Goal: Information Seeking & Learning: Compare options

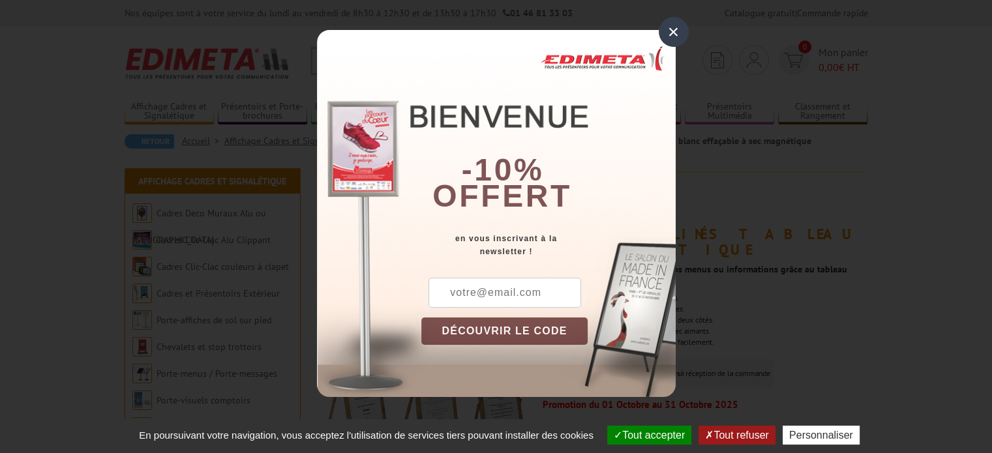
click at [665, 23] on div "×" at bounding box center [673, 32] width 30 height 30
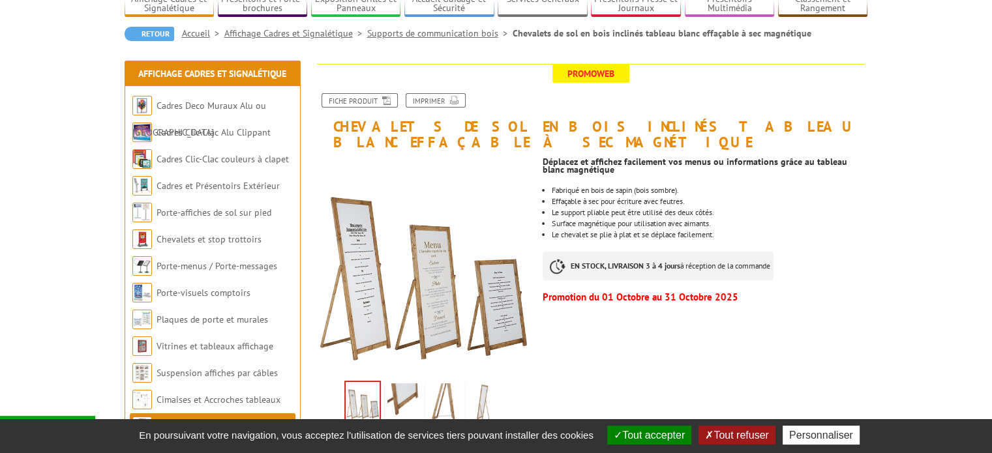
scroll to position [196, 0]
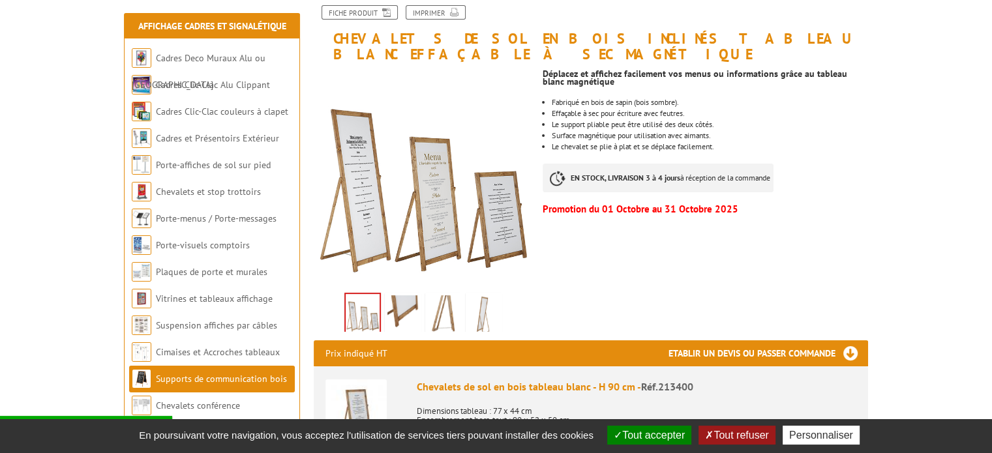
click at [613, 98] on li "Fabriqué en bois de sapin (bois sombre)." at bounding box center [710, 102] width 316 height 8
click at [633, 110] on li "Effaçable à sec pour écriture avec feutres." at bounding box center [710, 114] width 316 height 8
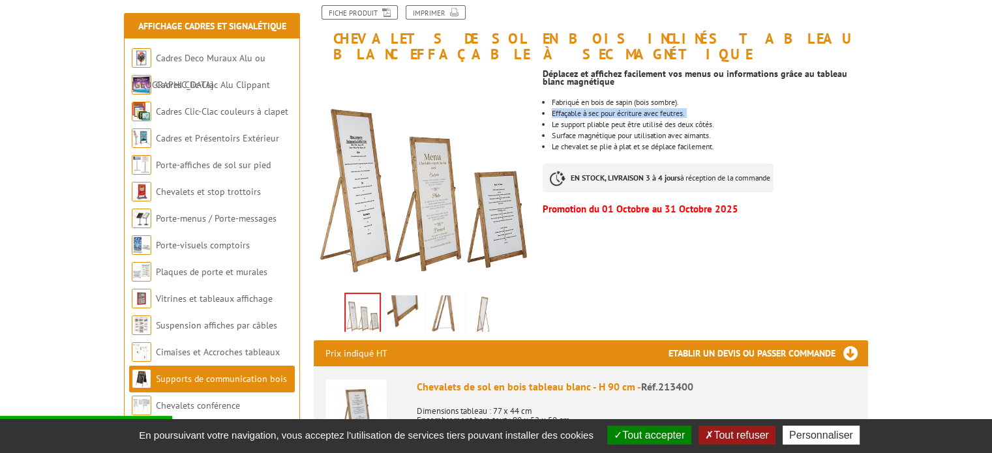
click at [633, 110] on li "Effaçable à sec pour écriture avec feutres." at bounding box center [710, 114] width 316 height 8
click at [628, 121] on li "Le support pliable peut être utilisé des deux côtés." at bounding box center [710, 125] width 316 height 8
click at [629, 132] on li "Surface magnétique pour utilisation avec aimants." at bounding box center [710, 136] width 316 height 8
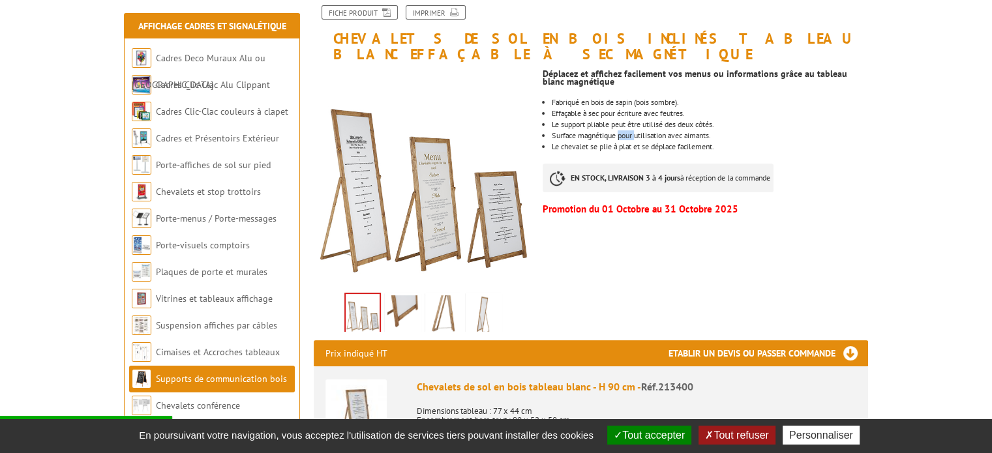
click at [629, 132] on li "Surface magnétique pour utilisation avec aimants." at bounding box center [710, 136] width 316 height 8
click at [739, 143] on li "Le chevalet se plie à plat et se déplace facilement." at bounding box center [710, 147] width 316 height 8
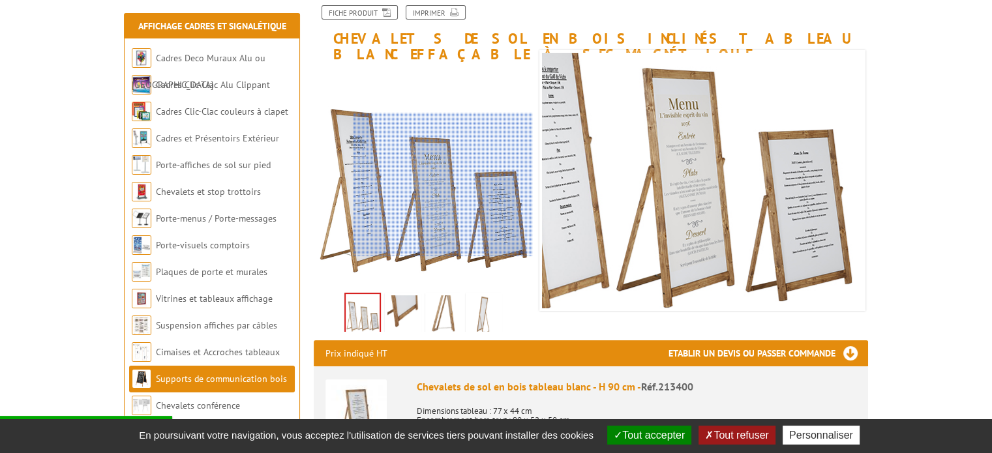
click at [447, 184] on div at bounding box center [443, 184] width 180 height 143
drag, startPoint x: 447, startPoint y: 184, endPoint x: 404, endPoint y: 156, distance: 51.7
click at [404, 156] on div at bounding box center [443, 184] width 180 height 143
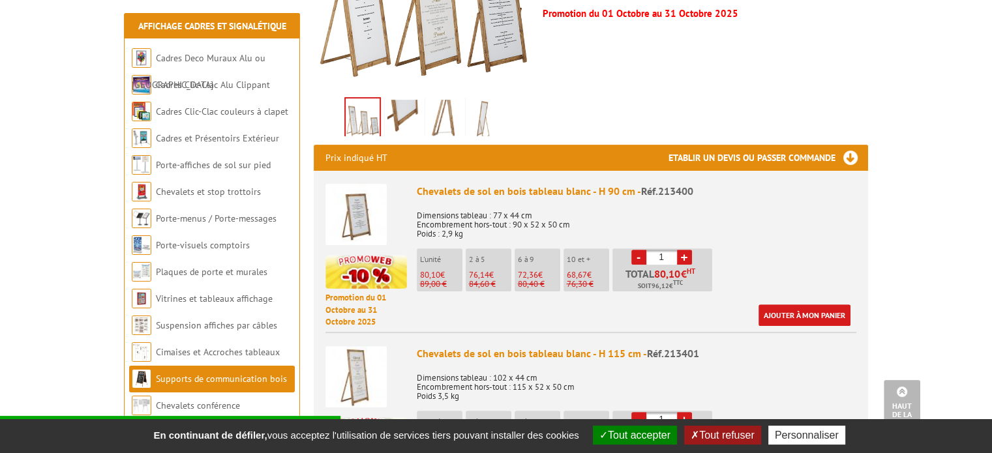
scroll to position [130, 0]
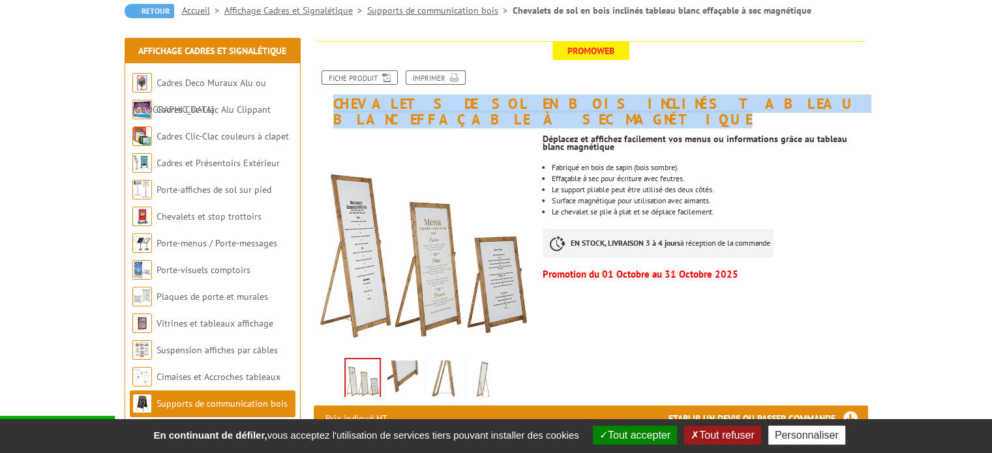
drag, startPoint x: 331, startPoint y: 102, endPoint x: 879, endPoint y: 107, distance: 548.3
copy h1 "Chevalets de sol en bois inclinés tableau blanc effaçable à sec magnétique"
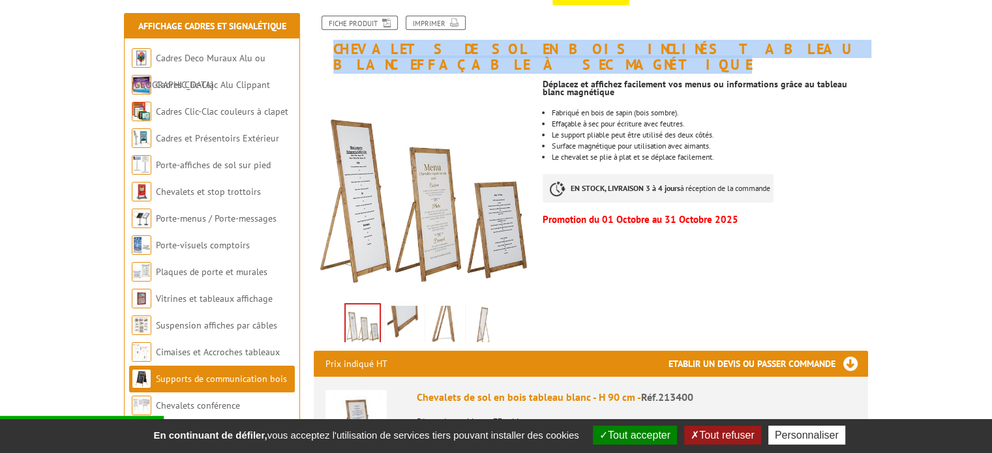
scroll to position [261, 0]
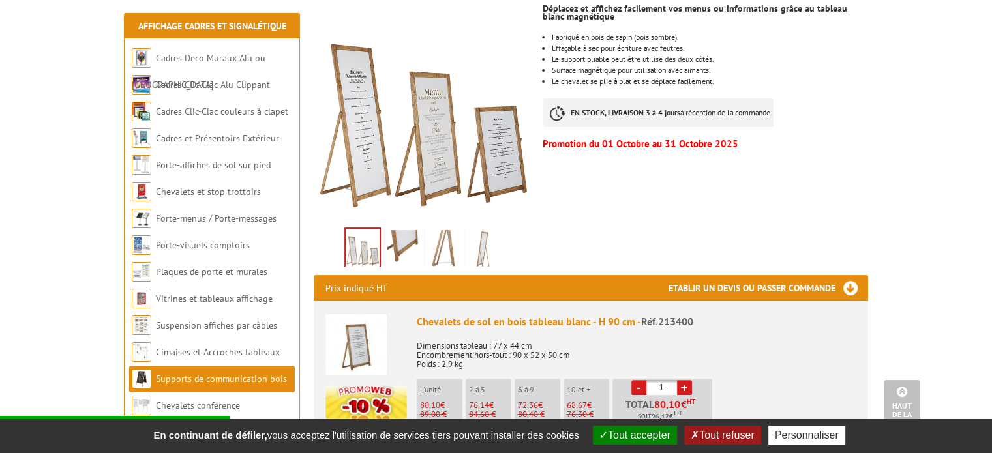
click at [839, 140] on p "Promotion du 01 Octobre au 31 Octobre 2025" at bounding box center [704, 144] width 325 height 8
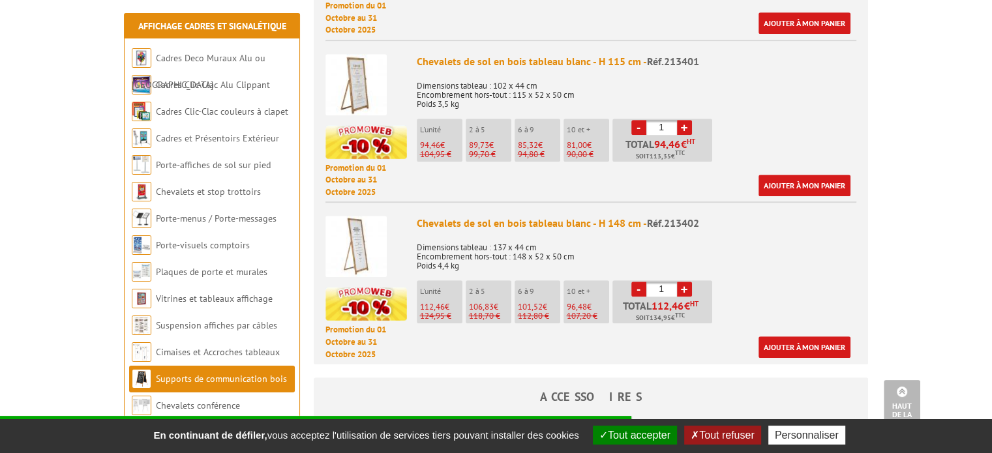
scroll to position [717, 0]
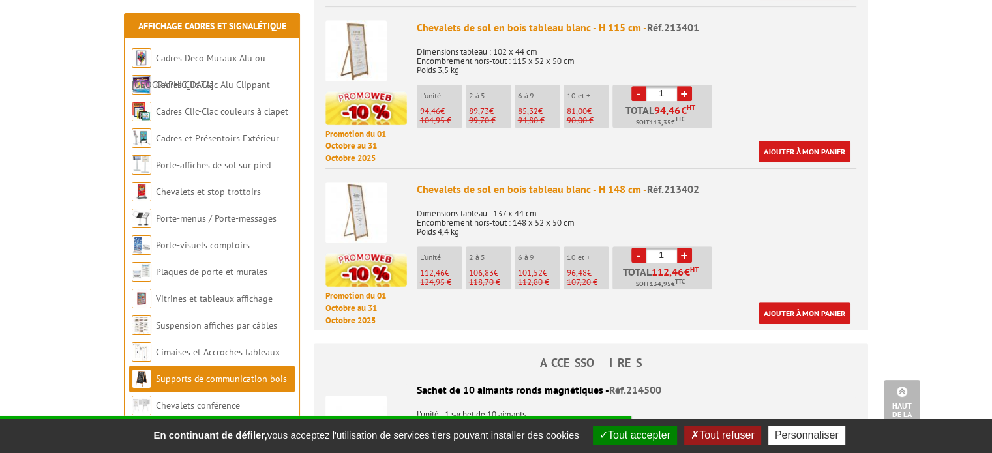
click at [509, 182] on div "Chevalets de sol en bois tableau blanc - H 148 cm - Réf.213402" at bounding box center [636, 189] width 439 height 15
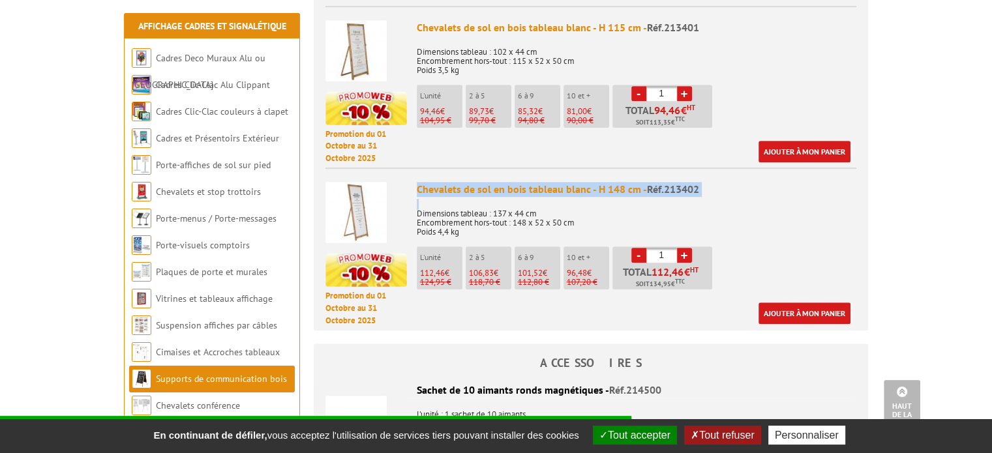
click at [509, 182] on div "Chevalets de sol en bois tableau blanc - H 148 cm - Réf.213402" at bounding box center [636, 189] width 439 height 15
click at [558, 182] on div "Chevalets de sol en bois tableau blanc - H 148 cm - Réf.213402" at bounding box center [636, 189] width 439 height 15
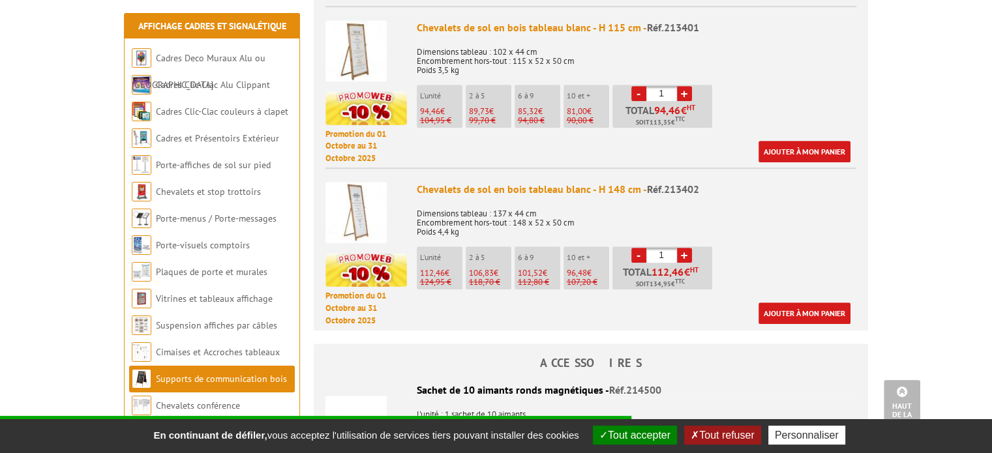
click at [675, 183] on div "Chevalets de sol en bois tableau blanc - H 148 cm - Réf.213402 Dimensions table…" at bounding box center [636, 253] width 439 height 142
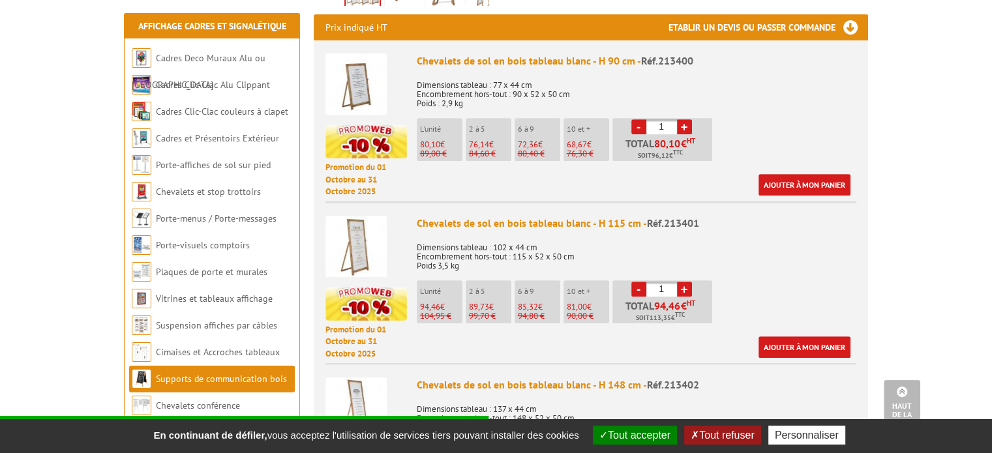
scroll to position [587, 0]
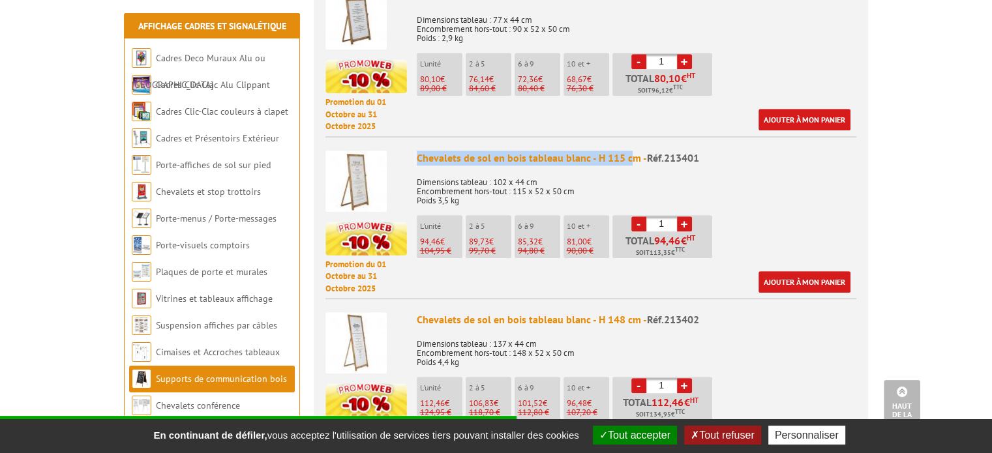
drag, startPoint x: 413, startPoint y: 143, endPoint x: 626, endPoint y: 141, distance: 213.2
click at [626, 141] on li "Promotion du 01 Octobre au 31 Octobre 2025 Chevalets de sol en bois tableau bla…" at bounding box center [590, 215] width 531 height 159
click at [458, 169] on p "Dimensions tableau : 102 x 44 cm Encombrement hors-tout : 115 x 52 x 50 cm Poid…" at bounding box center [636, 187] width 439 height 37
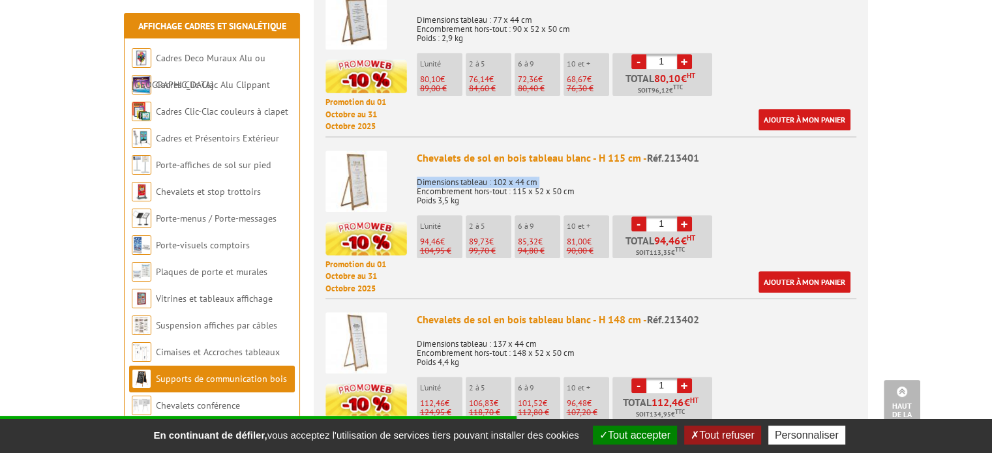
click at [458, 169] on p "Dimensions tableau : 102 x 44 cm Encombrement hors-tout : 115 x 52 x 50 cm Poid…" at bounding box center [636, 187] width 439 height 37
click at [638, 169] on p "Dimensions tableau : 102 x 44 cm Encombrement hors-tout : 115 x 52 x 50 cm Poid…" at bounding box center [636, 187] width 439 height 37
click at [356, 175] on img at bounding box center [355, 181] width 61 height 61
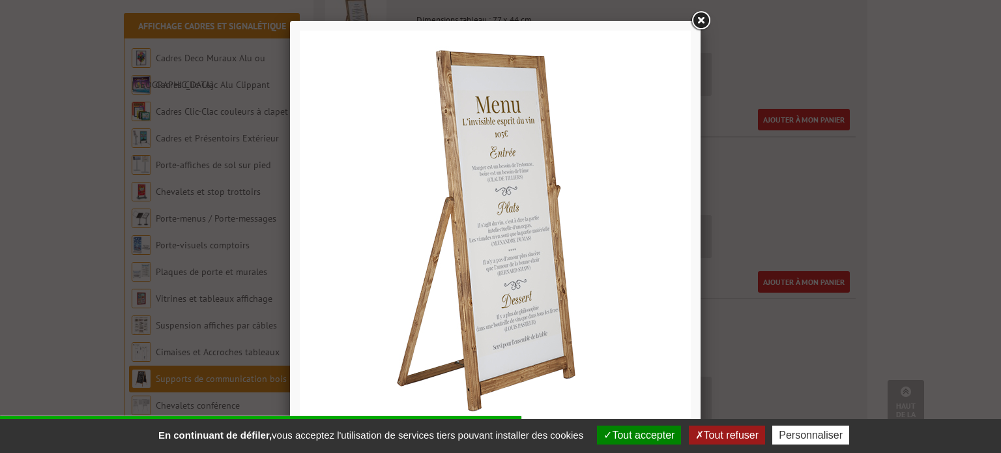
click at [707, 16] on link at bounding box center [700, 20] width 23 height 23
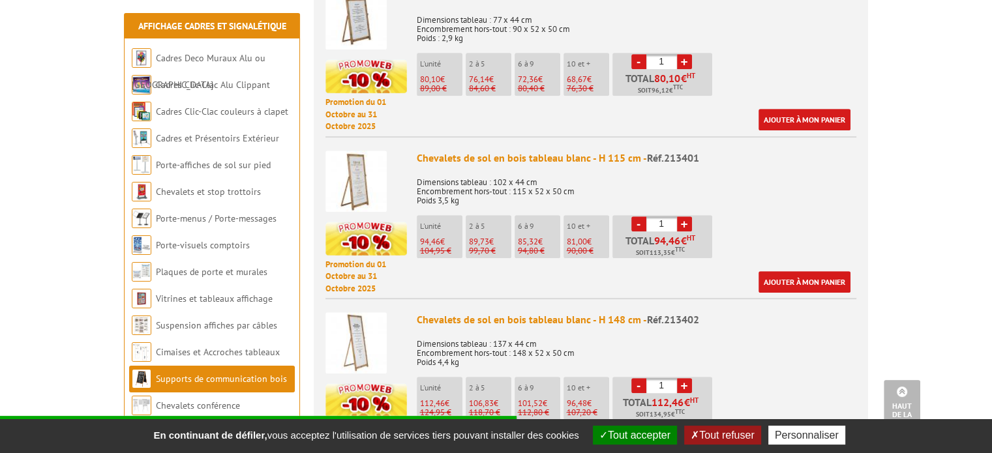
click at [602, 151] on div "Chevalets de sol en bois tableau blanc - H 115 cm - Réf.213401" at bounding box center [636, 158] width 439 height 15
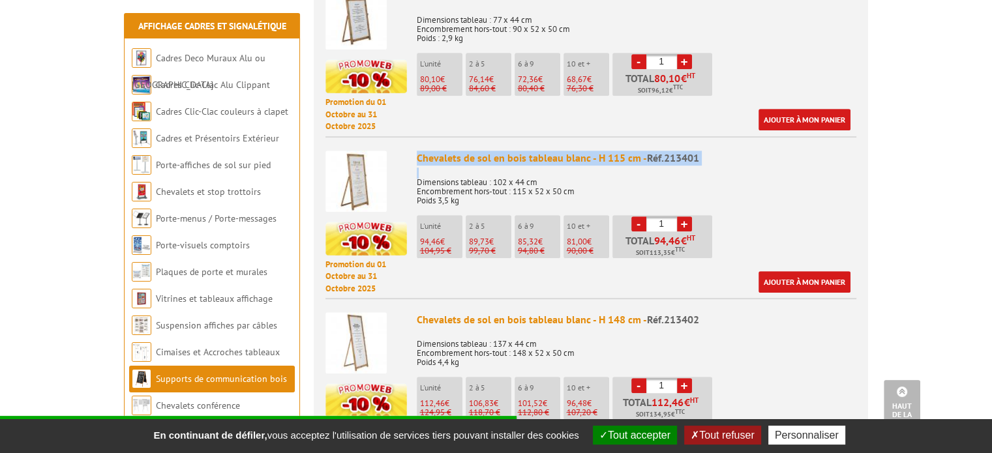
click at [602, 151] on div "Chevalets de sol en bois tableau blanc - H 115 cm - Réf.213401" at bounding box center [636, 158] width 439 height 15
click at [621, 151] on div "Chevalets de sol en bois tableau blanc - H 115 cm - Réf.213401" at bounding box center [636, 158] width 439 height 15
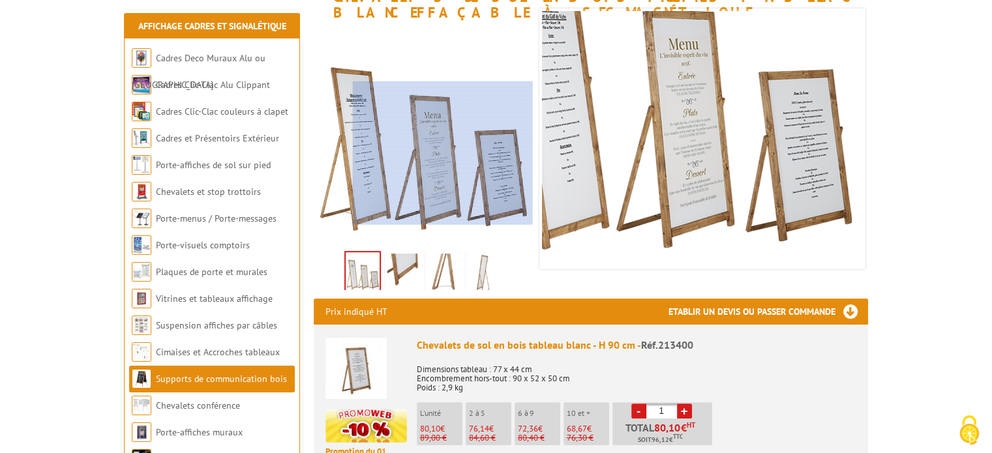
scroll to position [261, 0]
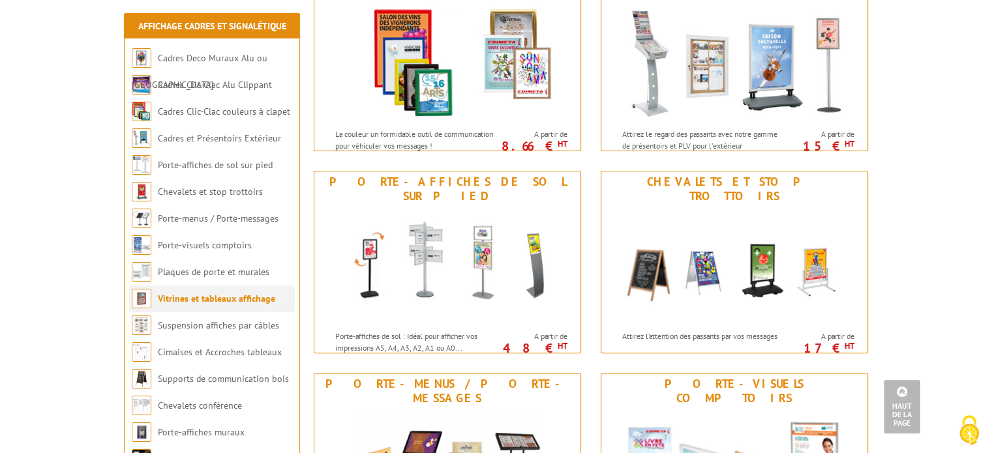
scroll to position [456, 0]
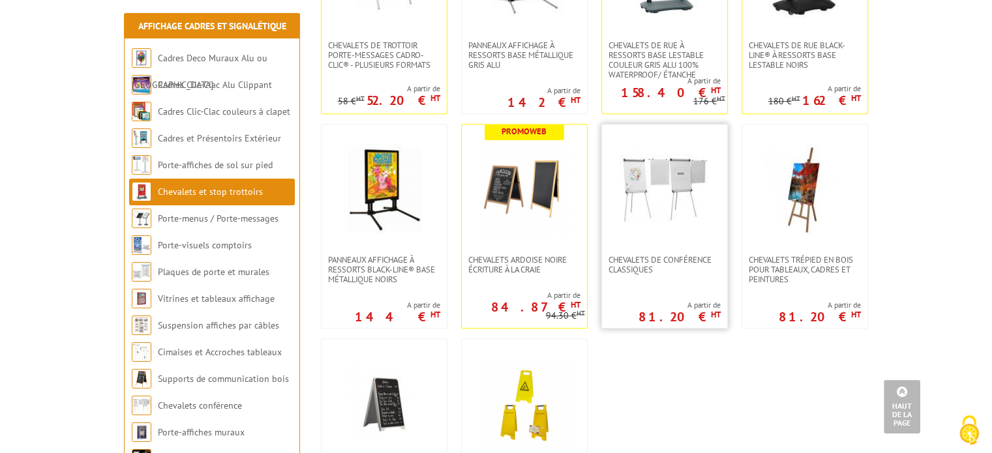
scroll to position [1173, 0]
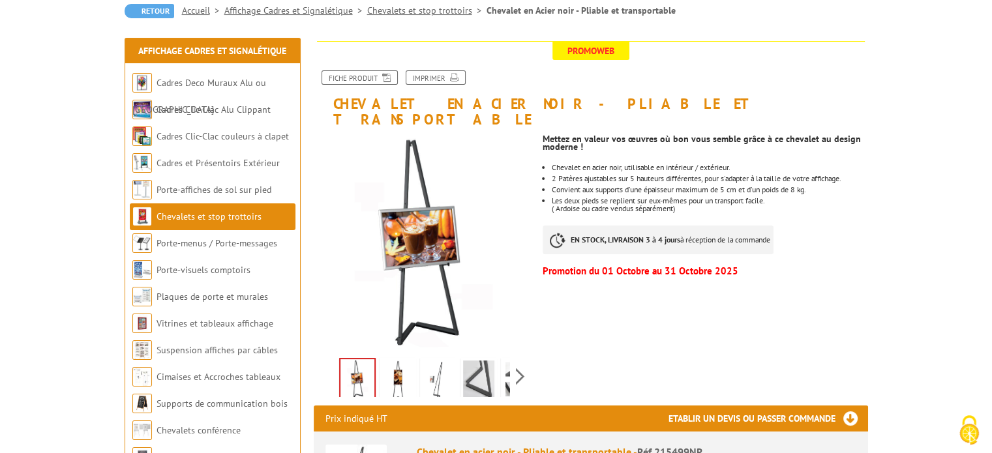
scroll to position [65, 0]
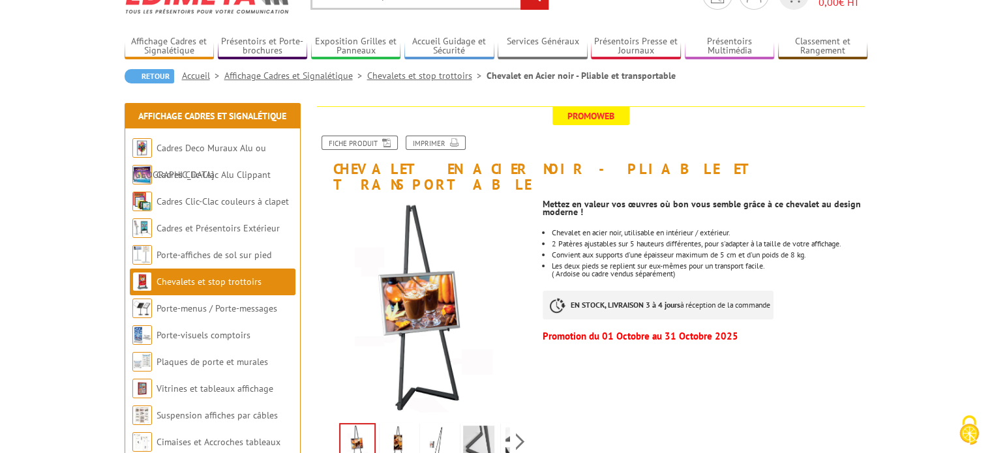
click at [641, 240] on li "2 Patères ajustables sur 5 hauteurs différentes, pour s'adapter à la taille de …" at bounding box center [710, 244] width 316 height 8
click at [497, 169] on h1 "Chevalet en Acier noir - Pliable et transportable" at bounding box center [591, 149] width 574 height 86
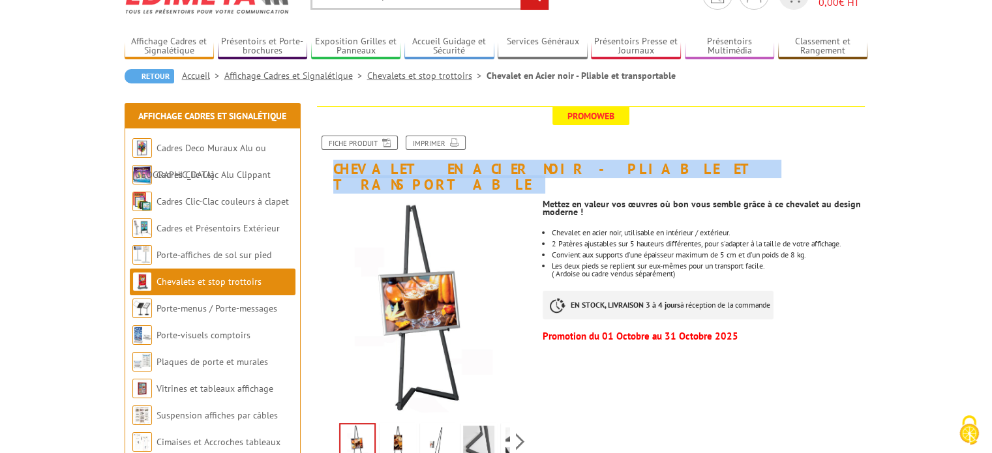
click at [497, 169] on h1 "Chevalet en Acier noir - Pliable et transportable" at bounding box center [591, 149] width 574 height 86
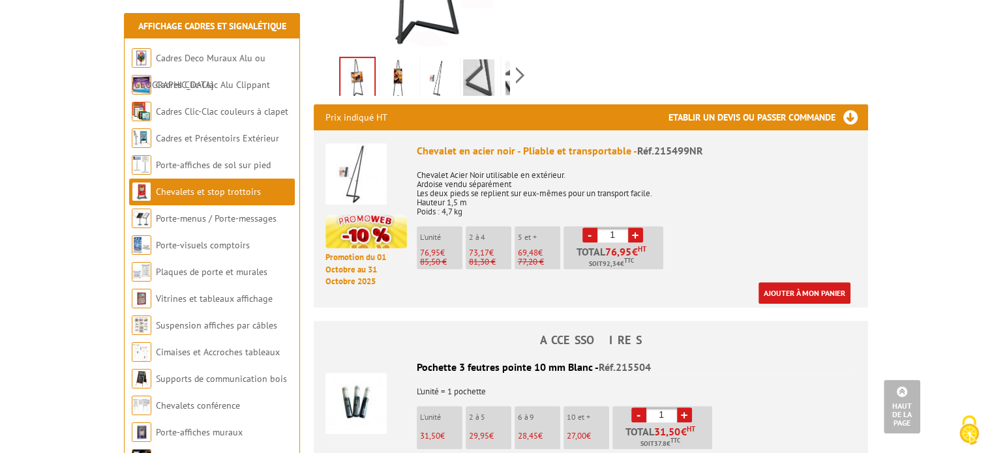
scroll to position [391, 0]
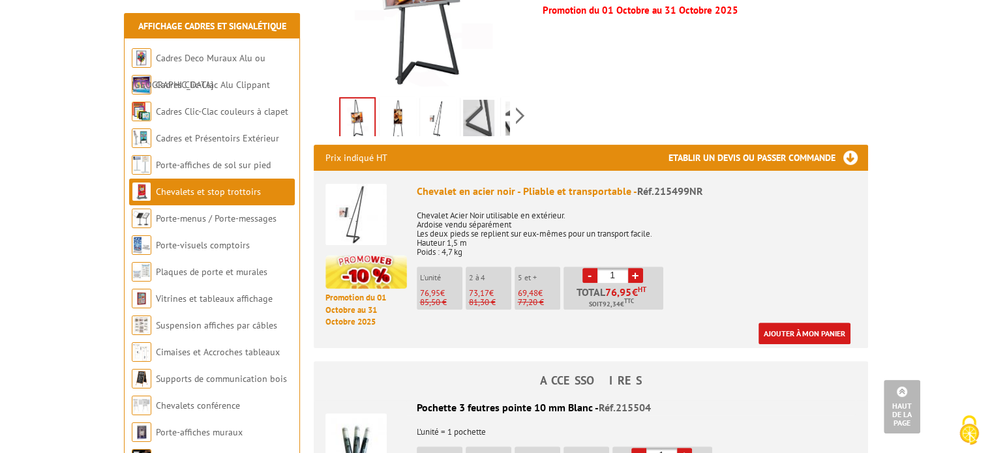
click at [450, 224] on p "Chevalet Acier Noir utilisable en extérieur. Ardoise vendu séparément Les deux …" at bounding box center [636, 229] width 439 height 55
click at [458, 205] on p "Chevalet Acier Noir utilisable en extérieur. Ardoise vendu séparément Les deux …" at bounding box center [636, 229] width 439 height 55
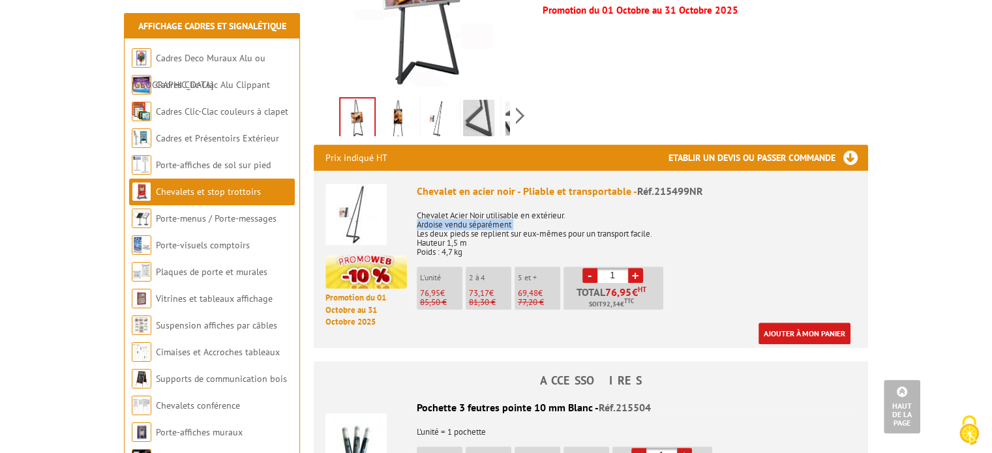
click at [458, 205] on p "Chevalet Acier Noir utilisable en extérieur. Ardoise vendu séparément Les deux …" at bounding box center [636, 229] width 439 height 55
click at [490, 202] on p "Chevalet Acier Noir utilisable en extérieur. Ardoise vendu séparément Les deux …" at bounding box center [636, 229] width 439 height 55
click at [344, 204] on img at bounding box center [355, 214] width 61 height 61
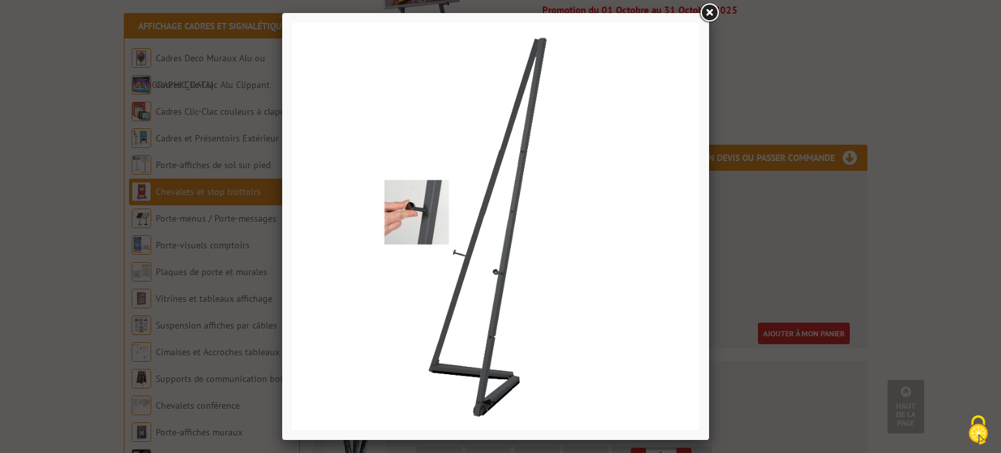
click at [712, 14] on link at bounding box center [709, 12] width 23 height 23
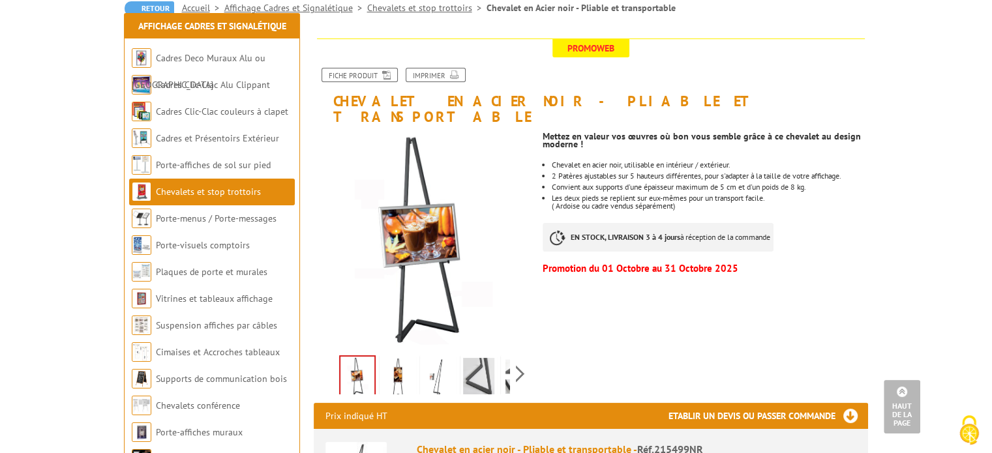
scroll to position [130, 0]
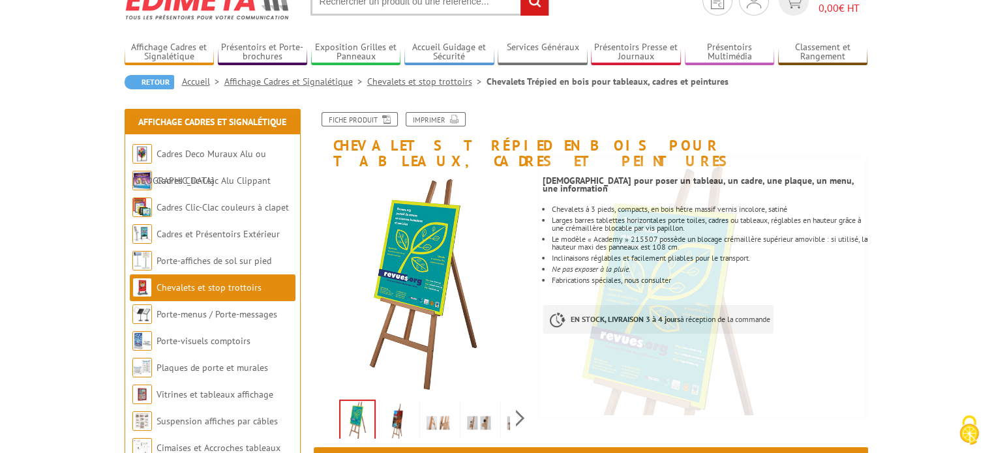
scroll to position [130, 0]
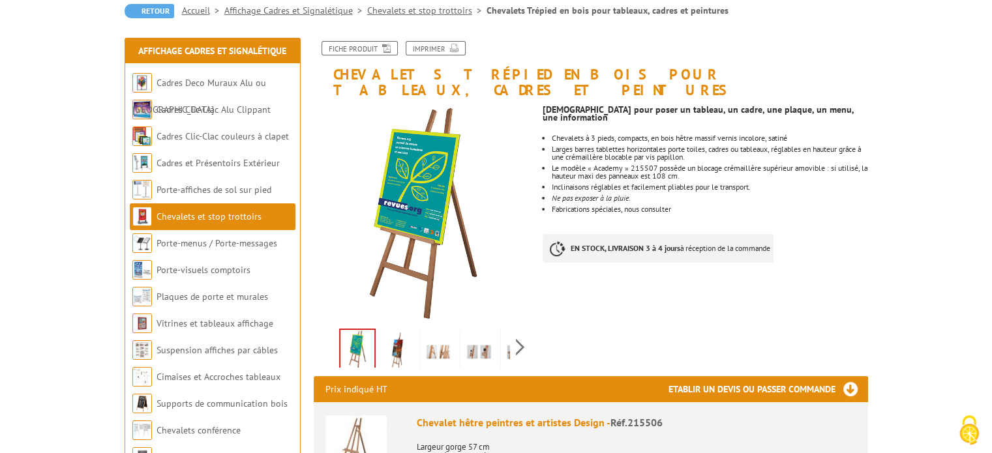
click at [615, 164] on li "Le modèle « Academy » 215507 possède un blocage crémaillère supérieur amovible …" at bounding box center [710, 172] width 316 height 16
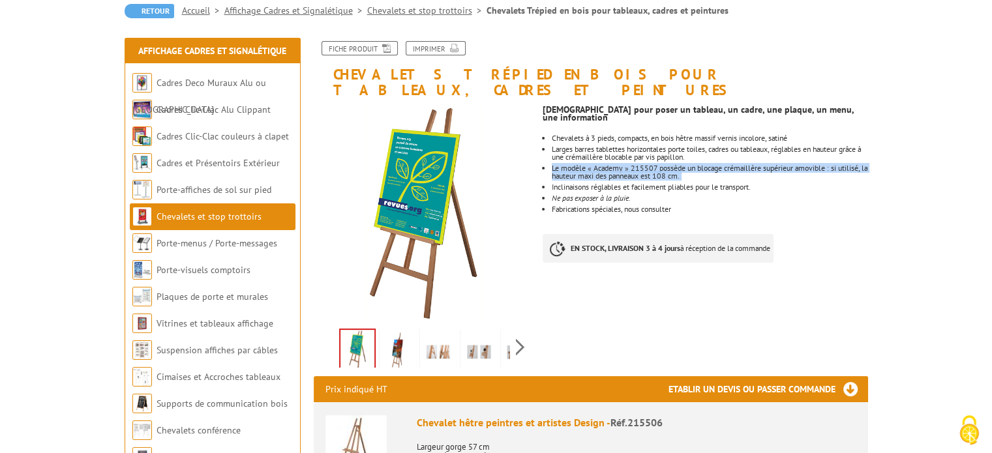
click at [615, 164] on li "Le modèle « Academy » 215507 possède un blocage crémaillère supérieur amovible …" at bounding box center [710, 172] width 316 height 16
